Goal: Transaction & Acquisition: Subscribe to service/newsletter

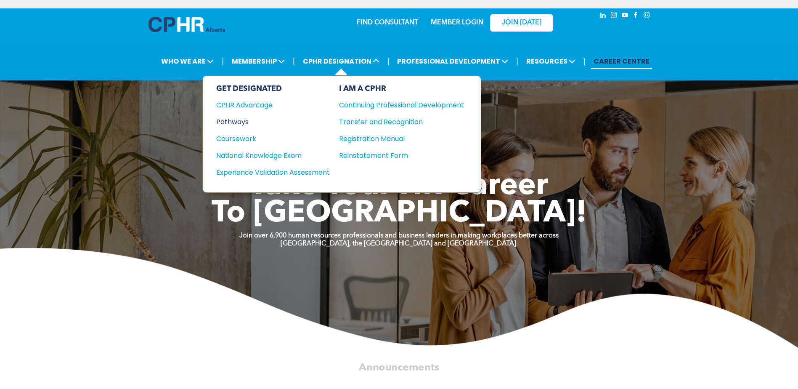
click at [237, 122] on div "Pathways" at bounding box center [267, 122] width 102 height 11
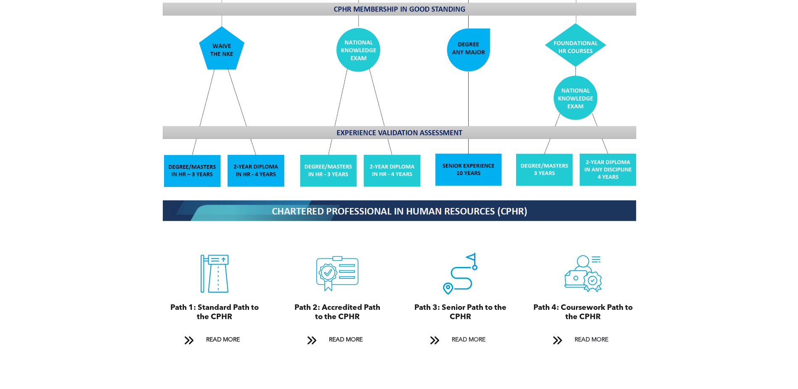
scroll to position [799, 0]
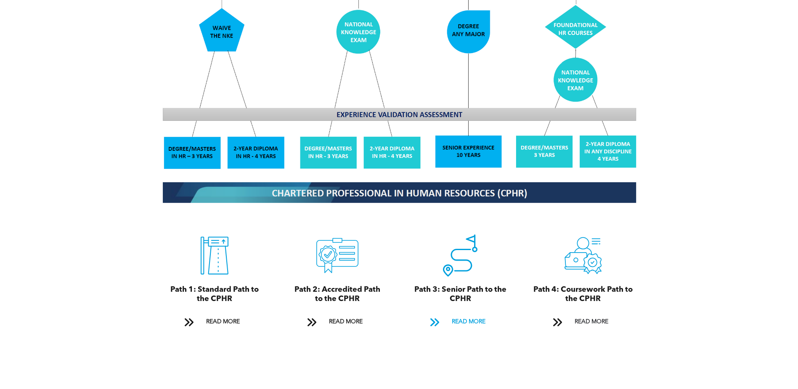
click at [462, 314] on span "READ MORE" at bounding box center [469, 322] width 40 height 16
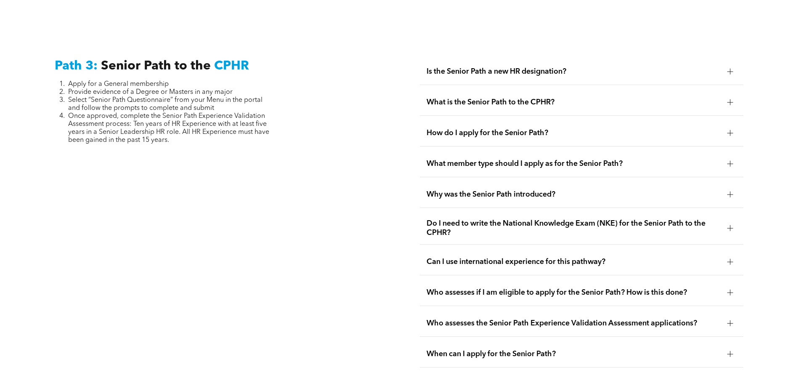
scroll to position [2112, 0]
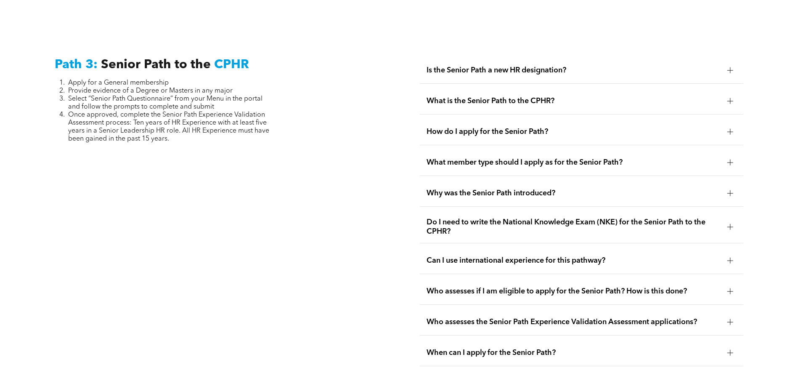
click at [729, 190] on div at bounding box center [730, 193] width 6 height 6
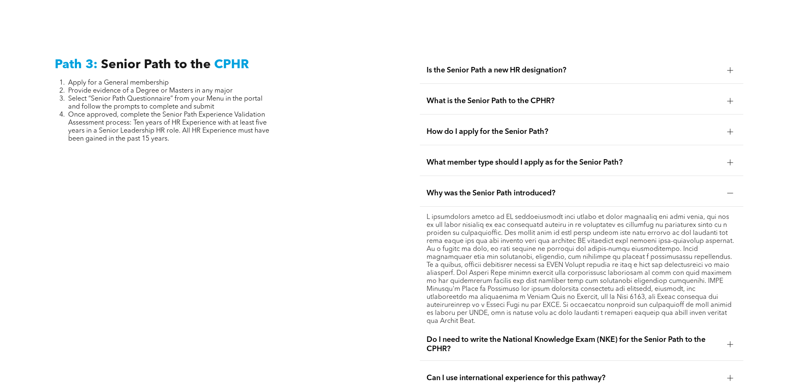
scroll to position [2155, 0]
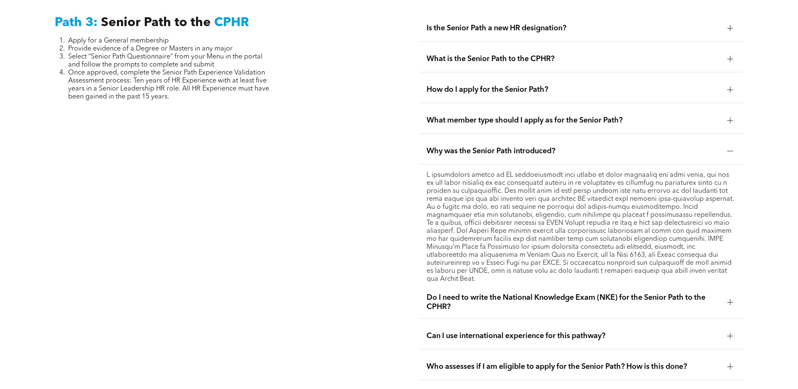
click at [729, 299] on div at bounding box center [730, 302] width 6 height 6
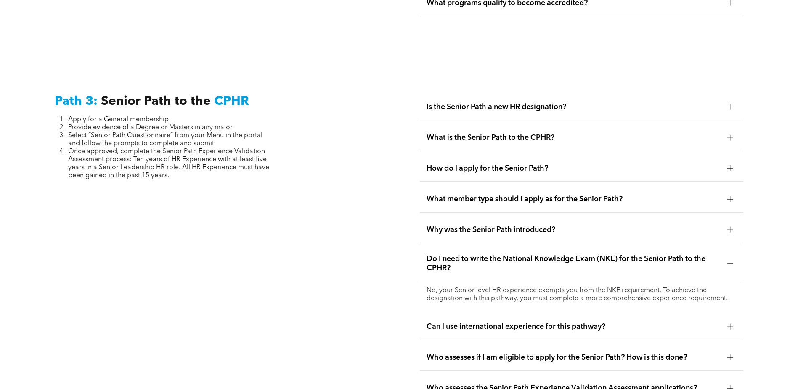
scroll to position [2070, 0]
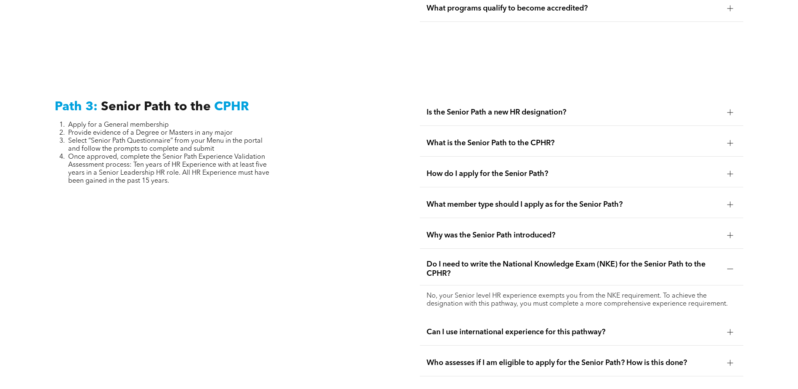
click at [729, 109] on div at bounding box center [730, 112] width 6 height 6
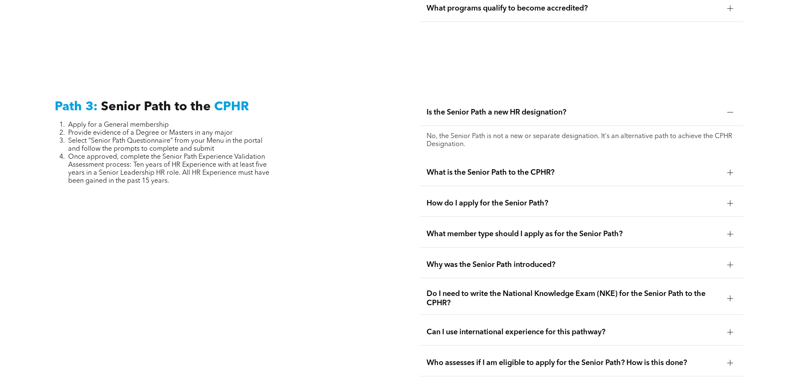
click at [729, 170] on div at bounding box center [730, 173] width 6 height 6
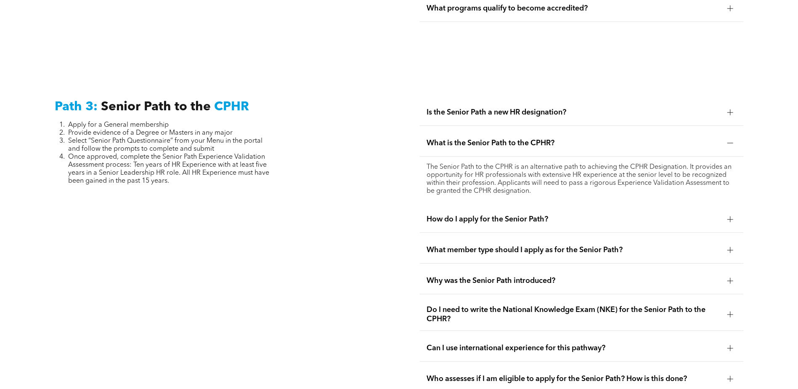
click at [730, 216] on div at bounding box center [730, 219] width 0 height 6
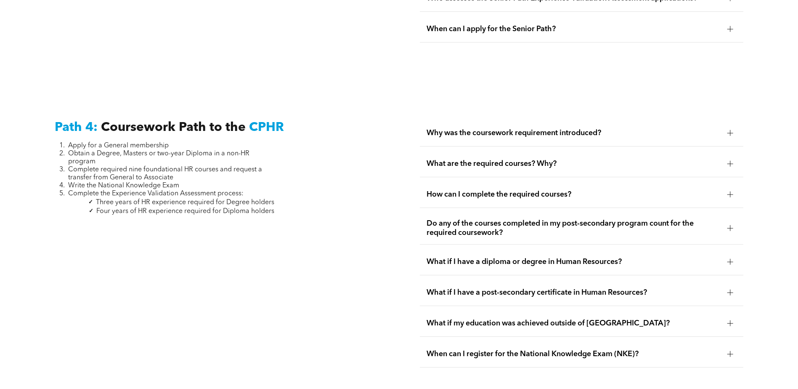
scroll to position [2491, 0]
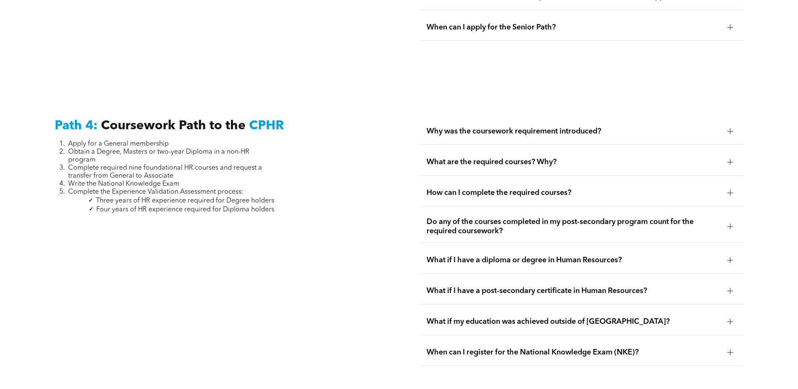
click at [731, 128] on div at bounding box center [730, 131] width 6 height 6
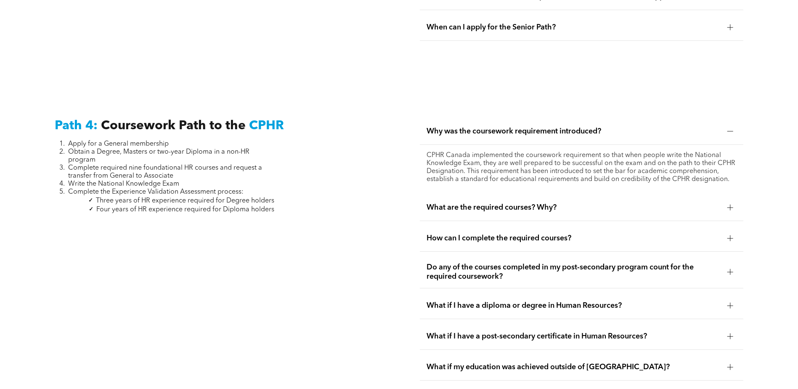
click at [728, 201] on div at bounding box center [730, 207] width 13 height 13
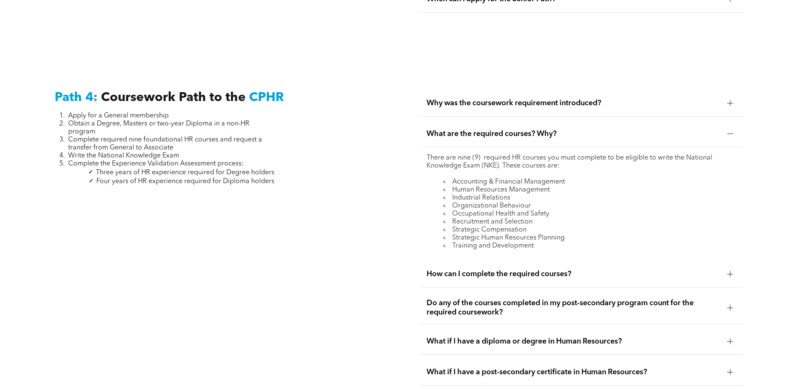
scroll to position [2533, 0]
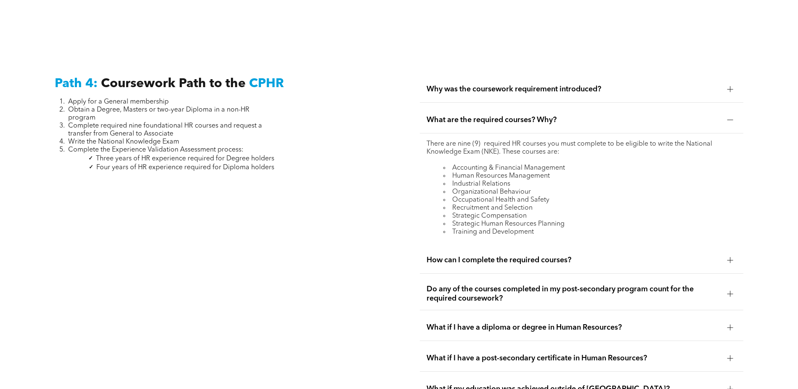
click at [728, 257] on div at bounding box center [730, 260] width 6 height 6
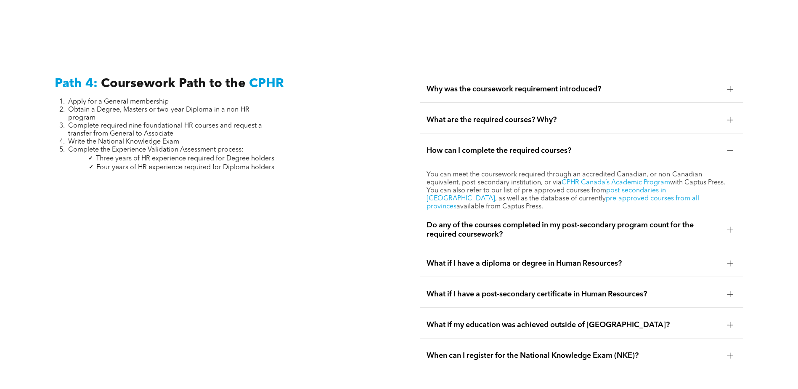
click at [726, 257] on div at bounding box center [730, 263] width 13 height 13
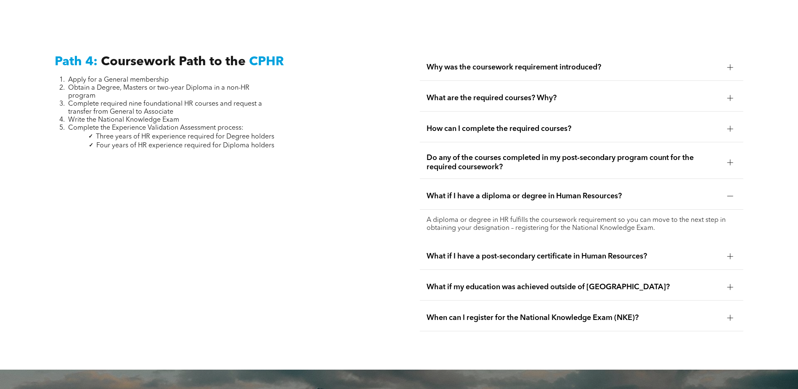
scroll to position [2575, 0]
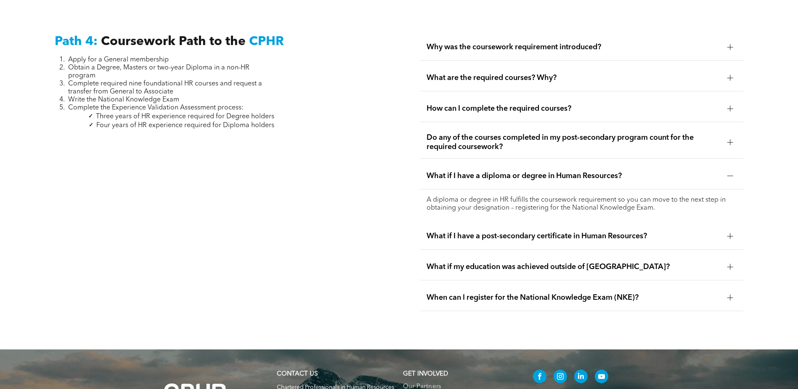
click at [733, 233] on div at bounding box center [730, 236] width 6 height 6
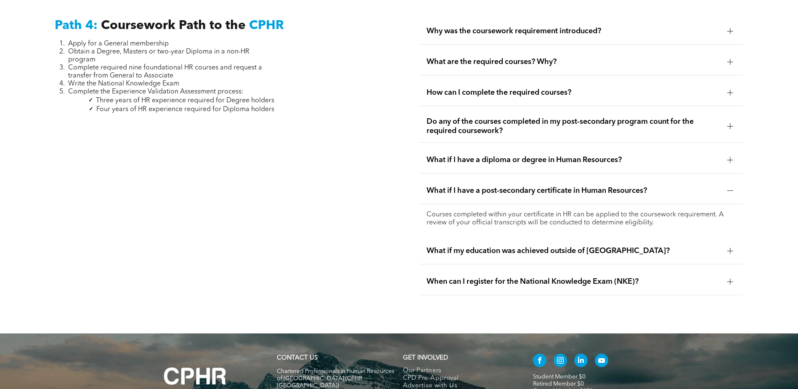
scroll to position [2552, 0]
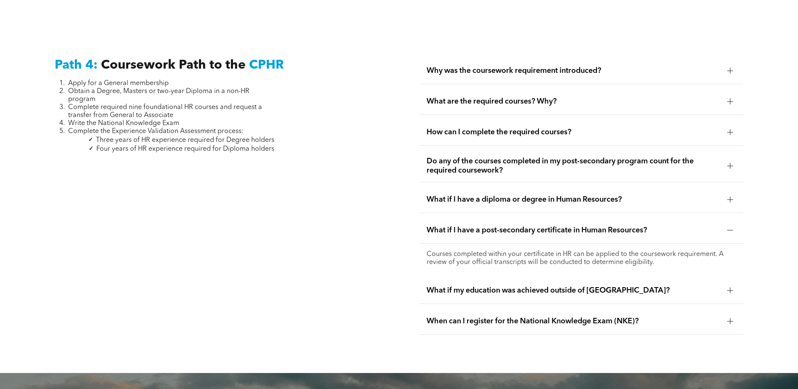
click at [732, 70] on div at bounding box center [730, 70] width 6 height 0
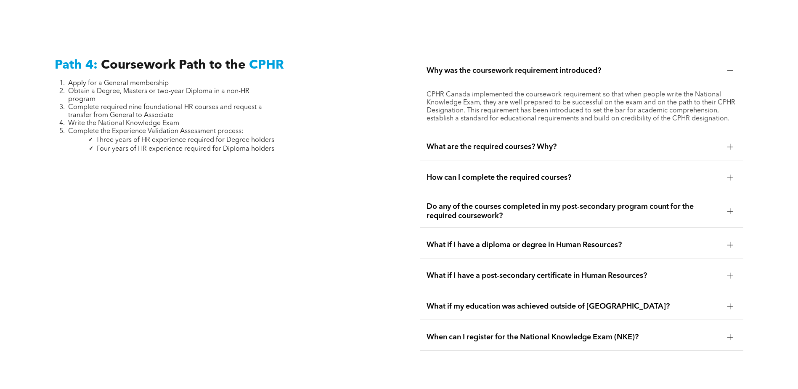
click at [727, 141] on div at bounding box center [730, 147] width 13 height 13
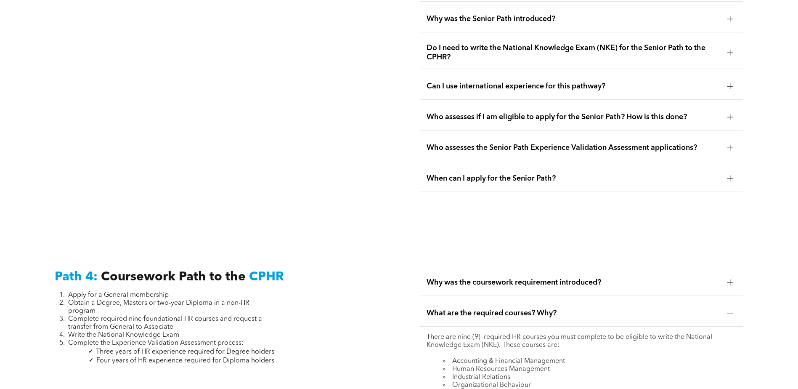
scroll to position [2341, 0]
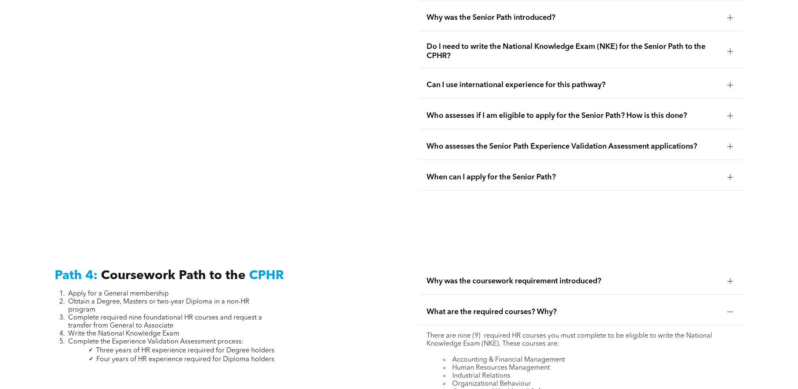
click at [728, 278] on div at bounding box center [730, 281] width 6 height 6
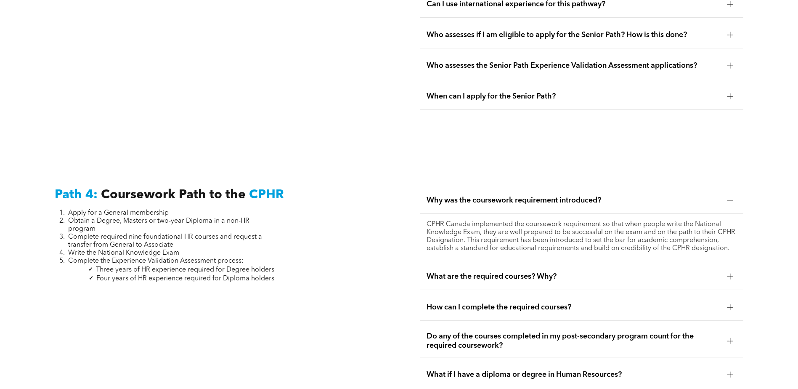
scroll to position [2425, 0]
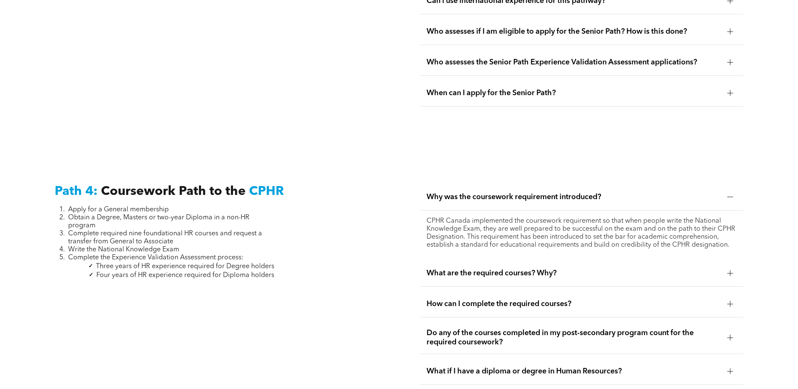
click at [728, 267] on div at bounding box center [730, 273] width 13 height 13
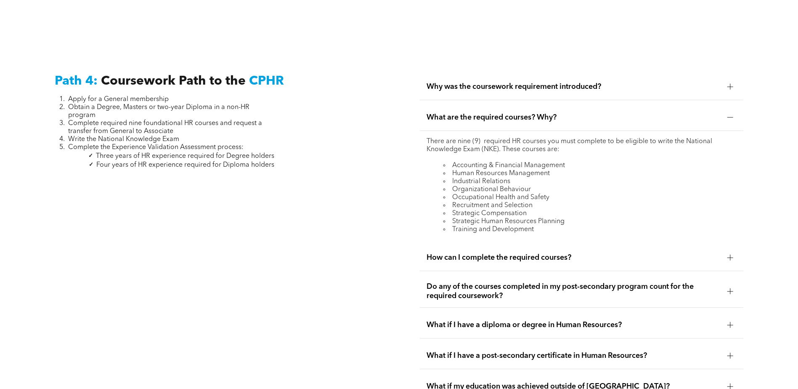
scroll to position [2552, 0]
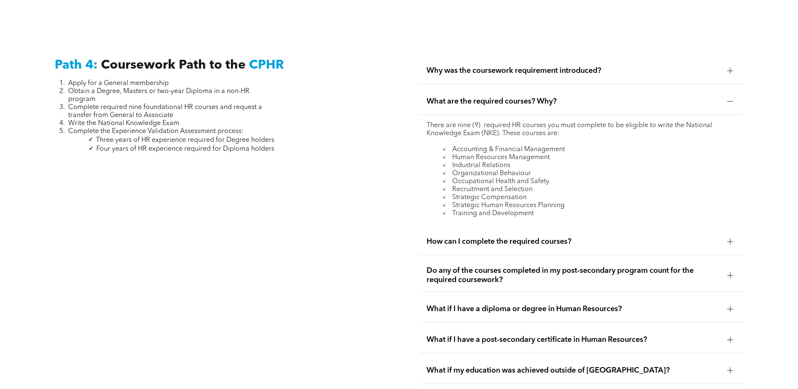
click at [728, 239] on div at bounding box center [730, 242] width 6 height 6
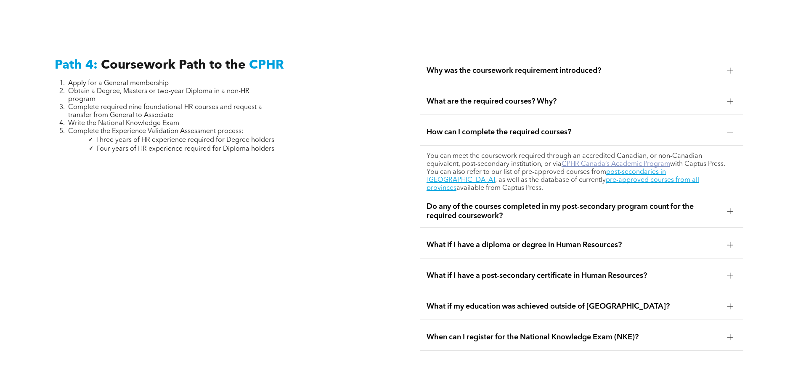
click at [615, 161] on link "CPHR Canada’s Academic Program" at bounding box center [616, 164] width 109 height 7
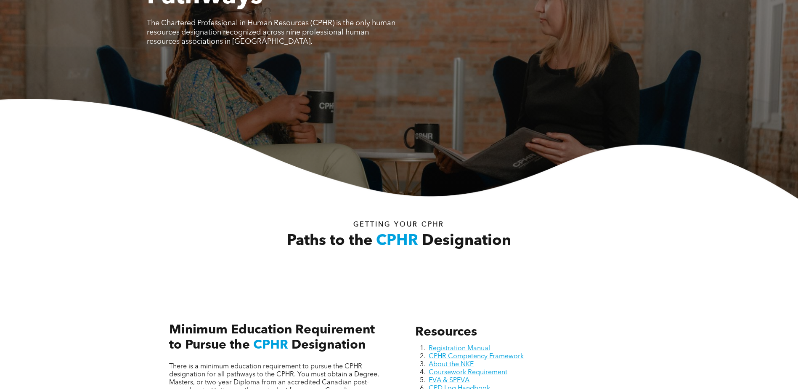
scroll to position [0, 0]
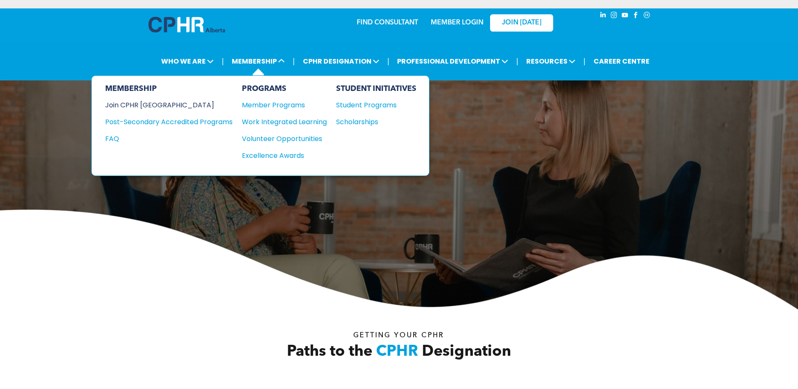
click at [154, 105] on div "Join CPHR [GEOGRAPHIC_DATA]" at bounding box center [162, 105] width 115 height 11
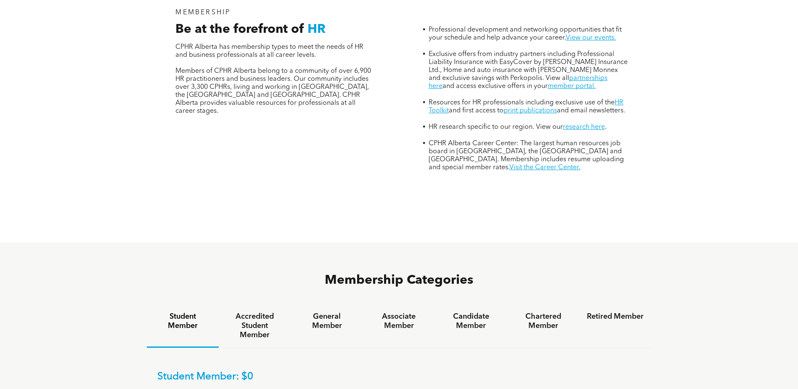
scroll to position [379, 0]
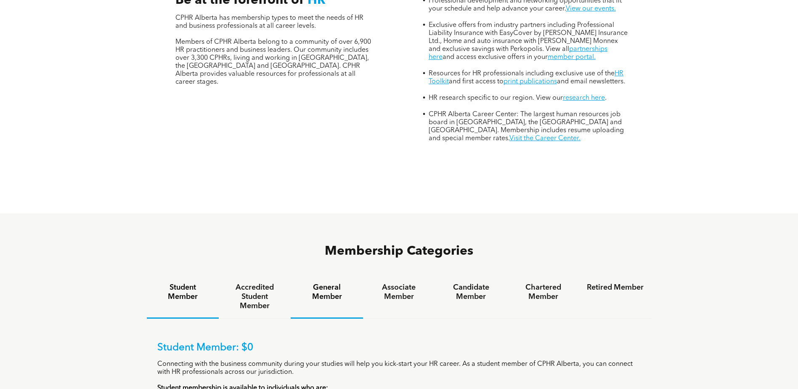
click at [331, 283] on h4 "General Member" at bounding box center [326, 292] width 57 height 19
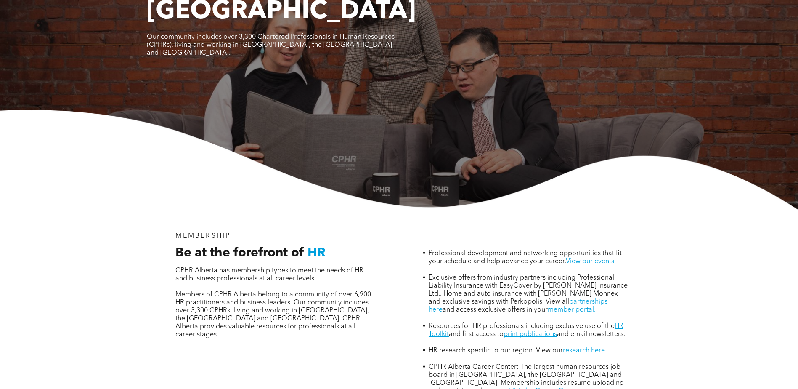
scroll to position [0, 0]
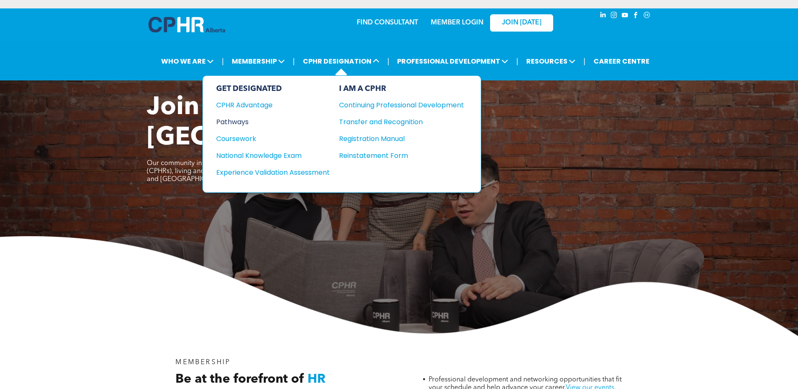
click at [244, 120] on div "Pathways" at bounding box center [267, 122] width 102 height 11
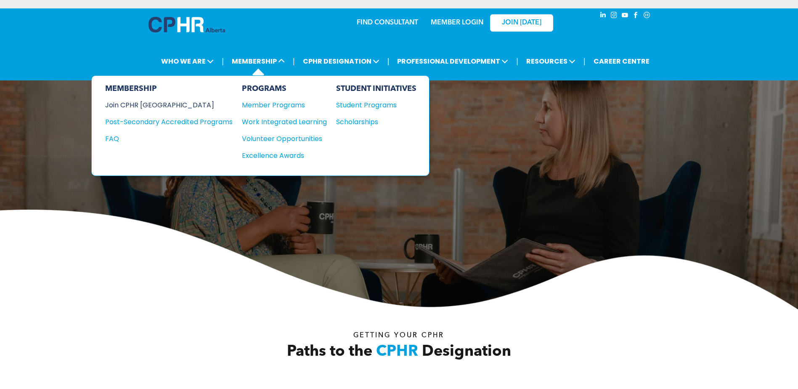
click at [147, 103] on div "Join CPHR [GEOGRAPHIC_DATA]" at bounding box center [162, 105] width 115 height 11
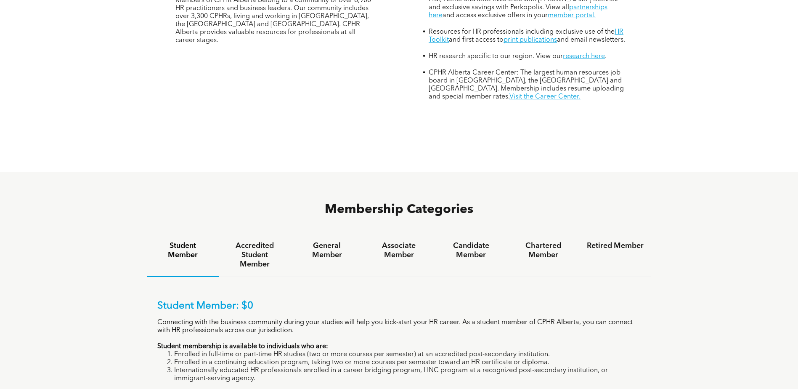
scroll to position [421, 0]
click at [336, 241] on h4 "General Member" at bounding box center [326, 250] width 57 height 19
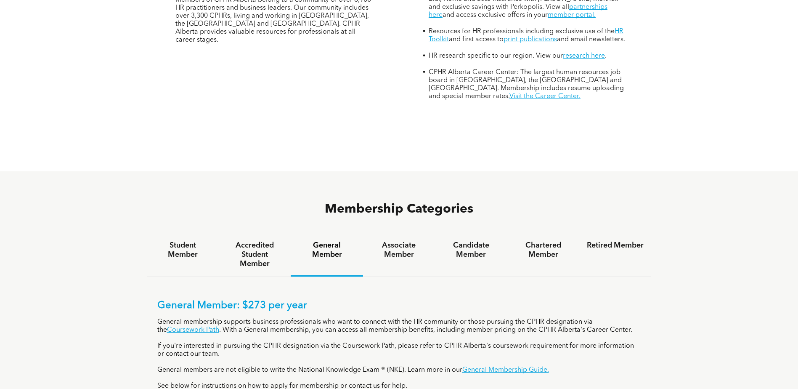
scroll to position [463, 0]
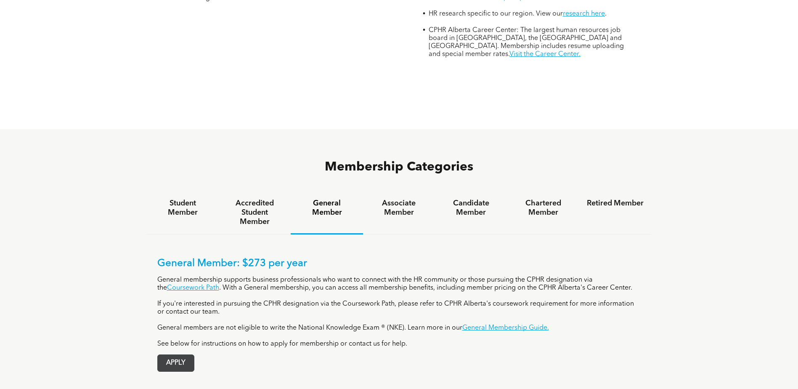
click at [174, 355] on span "APPLY" at bounding box center [176, 363] width 36 height 16
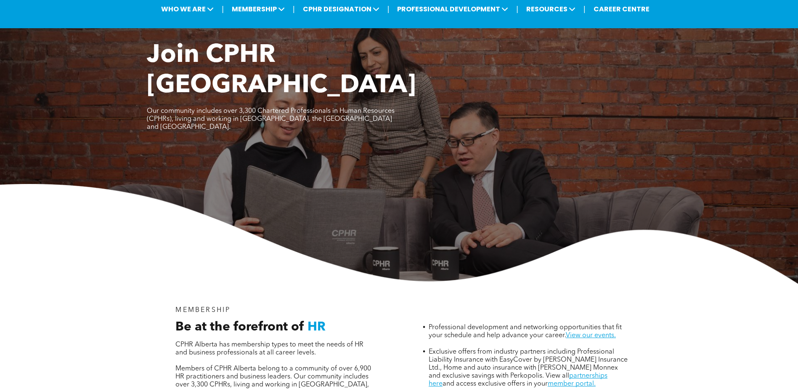
scroll to position [0, 0]
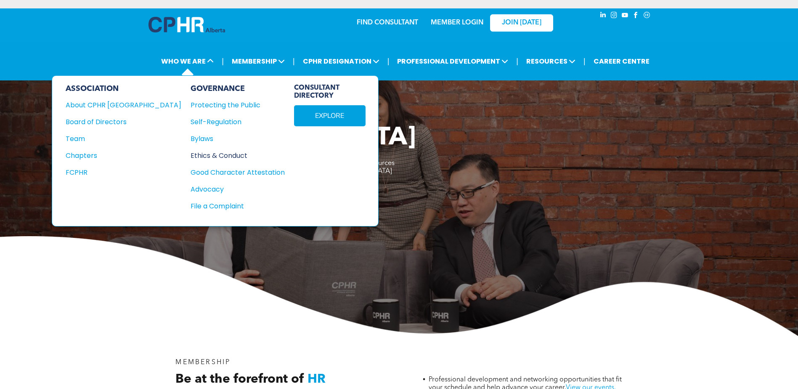
click at [191, 154] on div "Ethics & Conduct" at bounding box center [233, 155] width 85 height 11
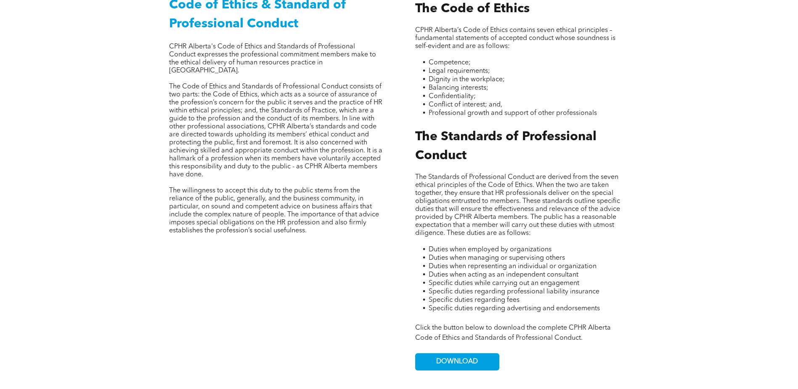
scroll to position [421, 0]
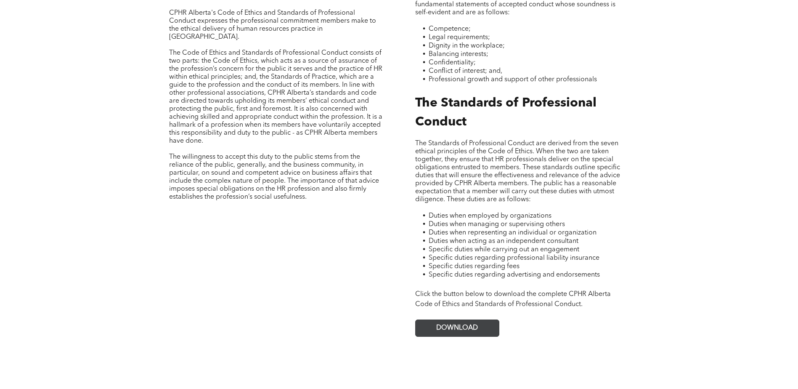
click at [463, 324] on span "DOWNLOAD" at bounding box center [457, 328] width 42 height 8
